Goal: Transaction & Acquisition: Download file/media

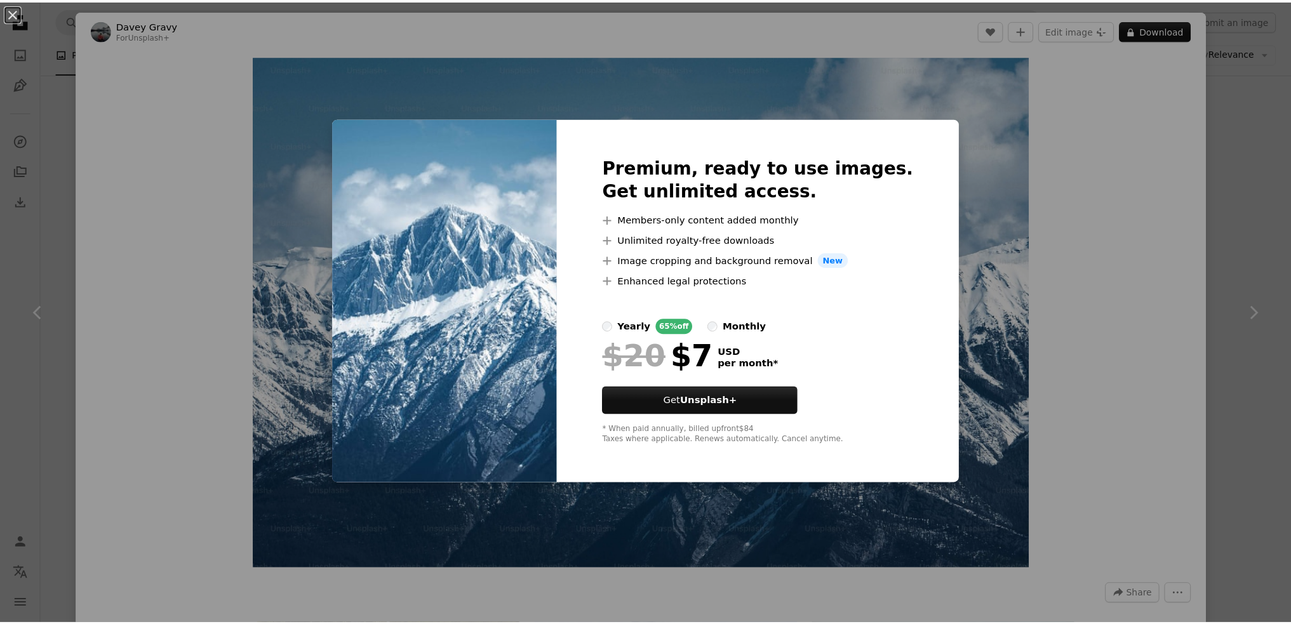
scroll to position [635, 0]
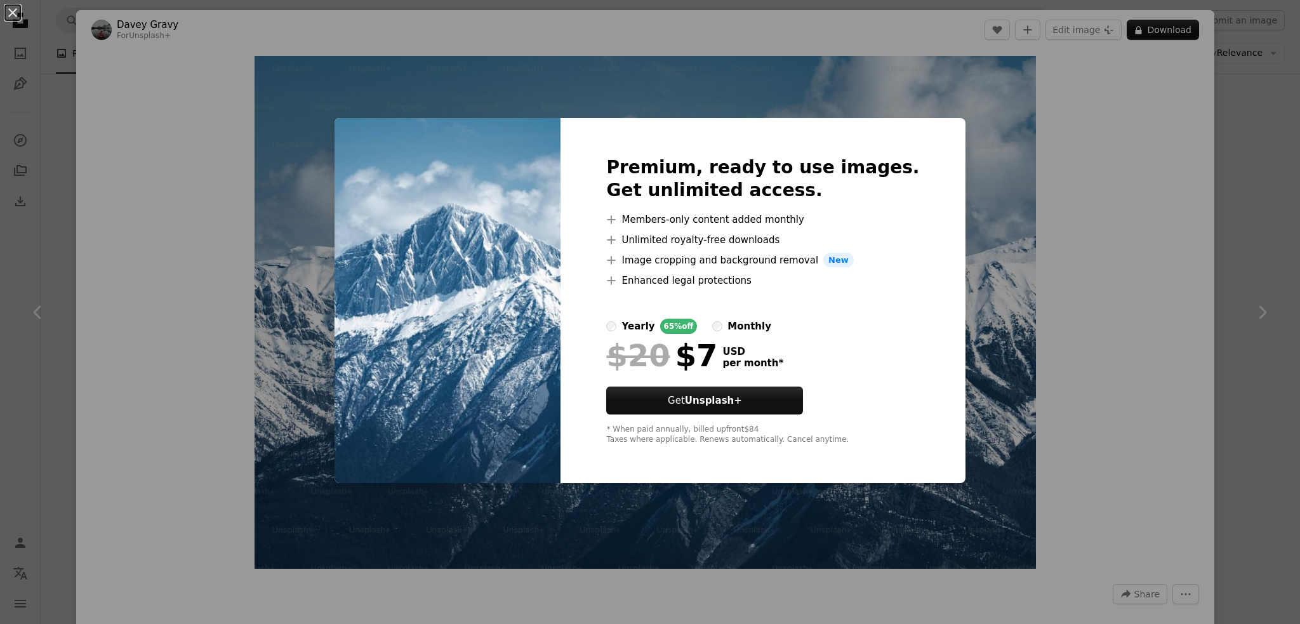
click at [1182, 254] on div "An X shape Premium, ready to use images. Get unlimited access. A plus sign Memb…" at bounding box center [650, 312] width 1300 height 624
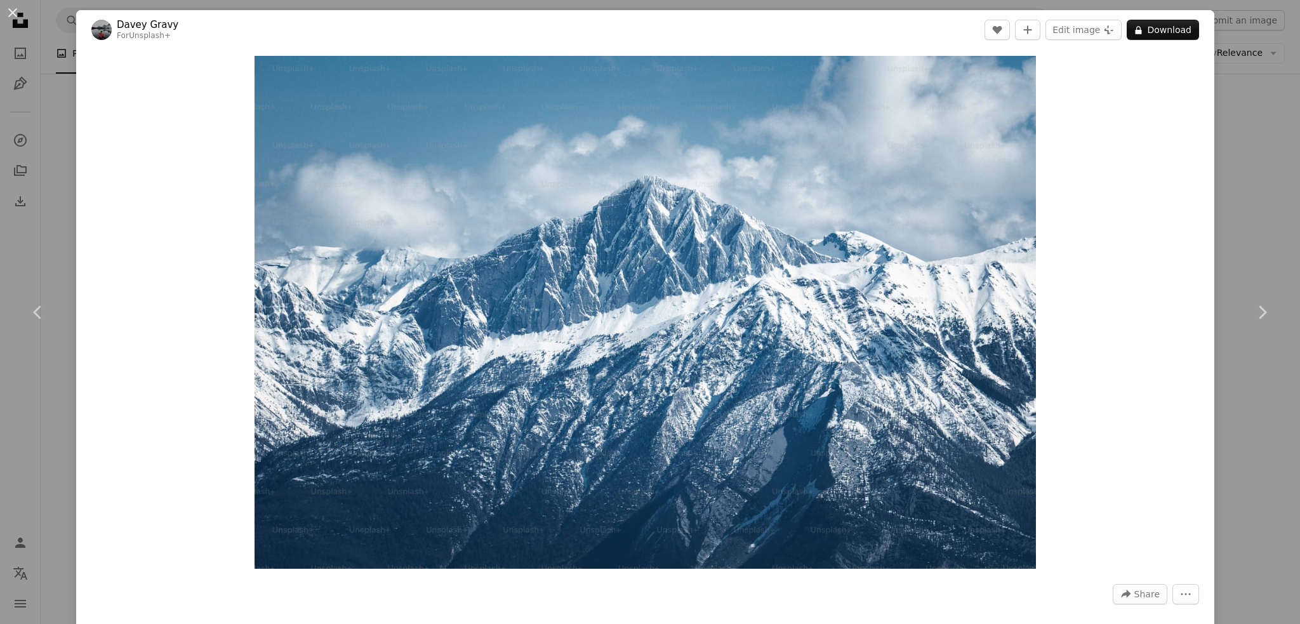
click at [1257, 210] on div "An X shape Chevron left Chevron right Davey Gravy For Unsplash+ A heart A plus …" at bounding box center [650, 312] width 1300 height 624
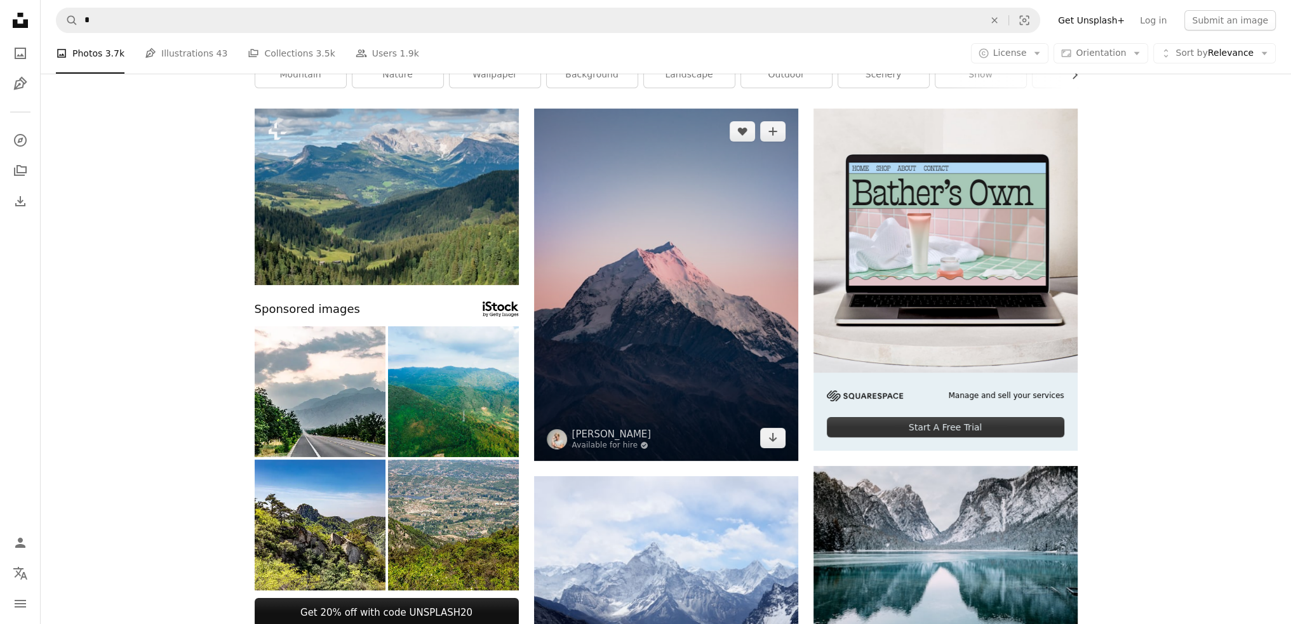
scroll to position [191, 0]
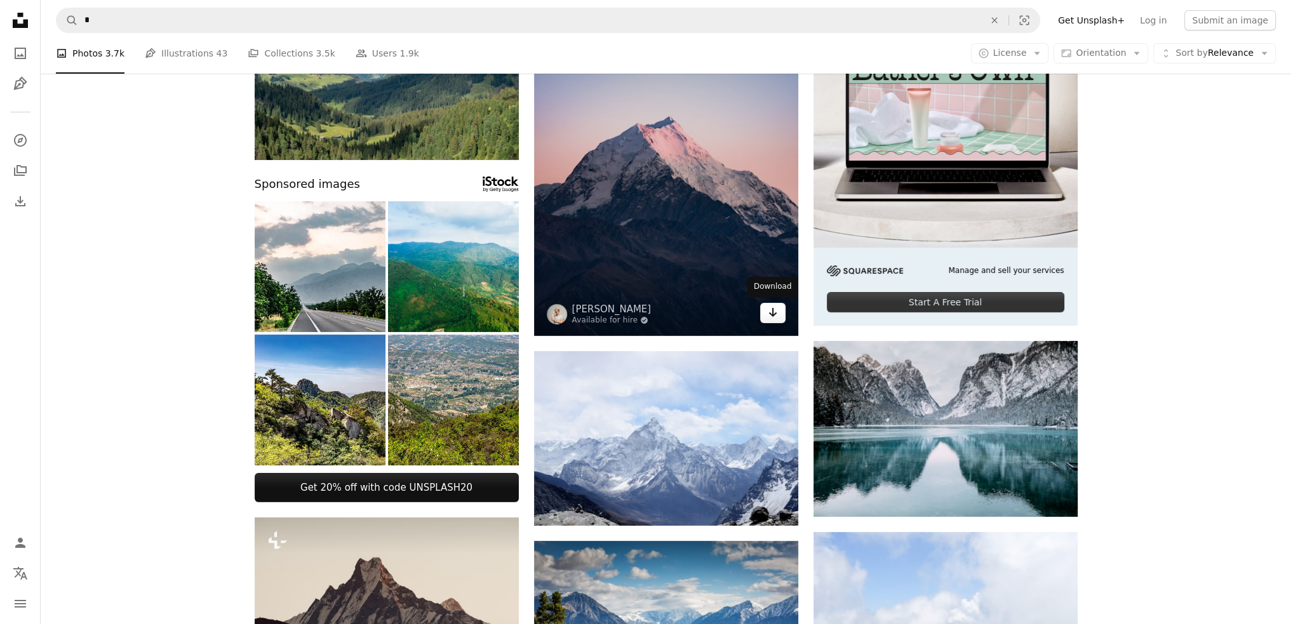
click at [772, 314] on icon "Arrow pointing down" at bounding box center [773, 312] width 10 height 15
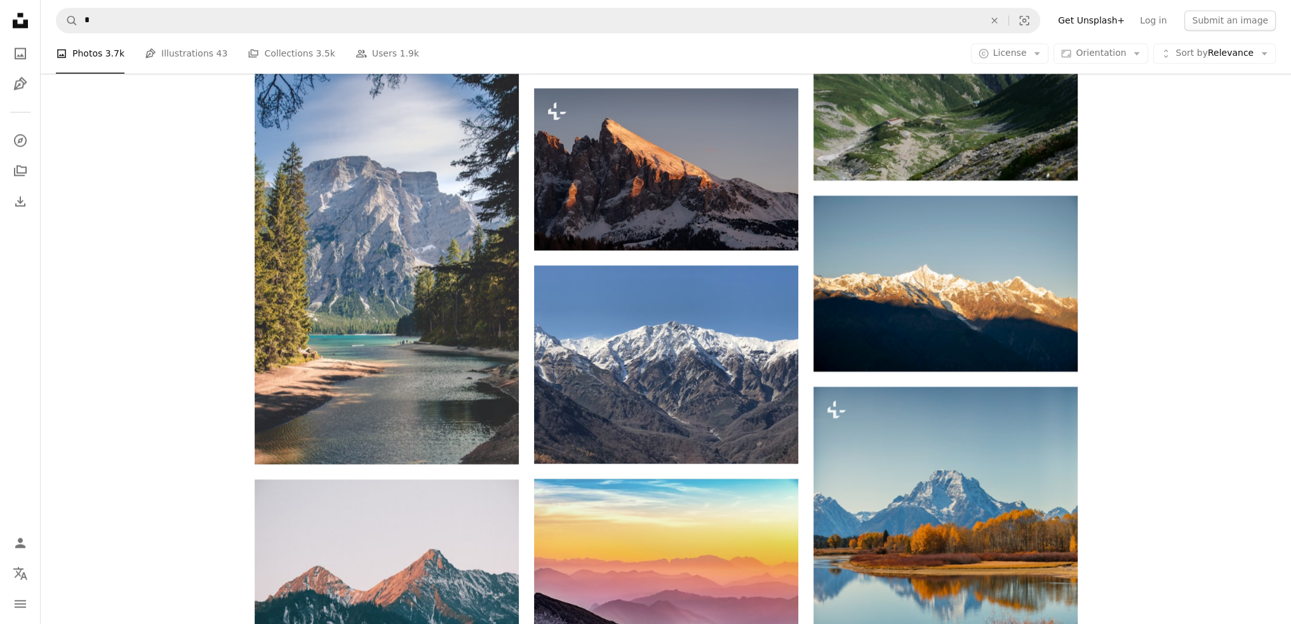
scroll to position [2858, 0]
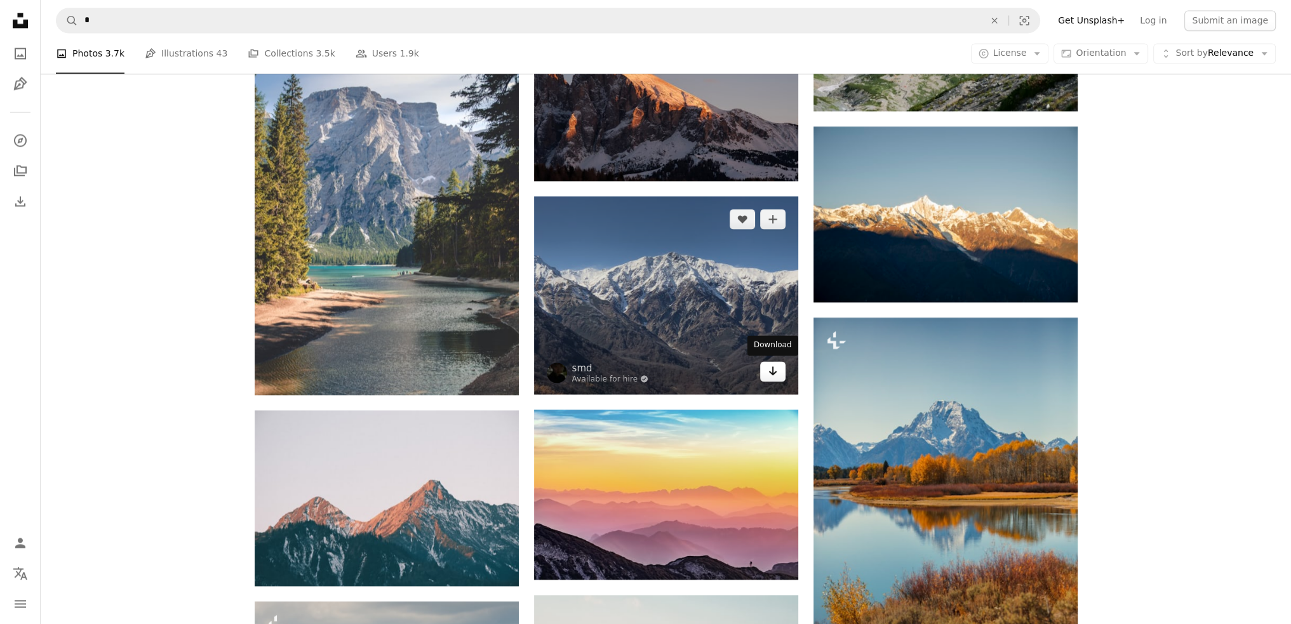
click at [775, 375] on icon "Arrow pointing down" at bounding box center [773, 370] width 10 height 15
